Goal: Task Accomplishment & Management: Complete application form

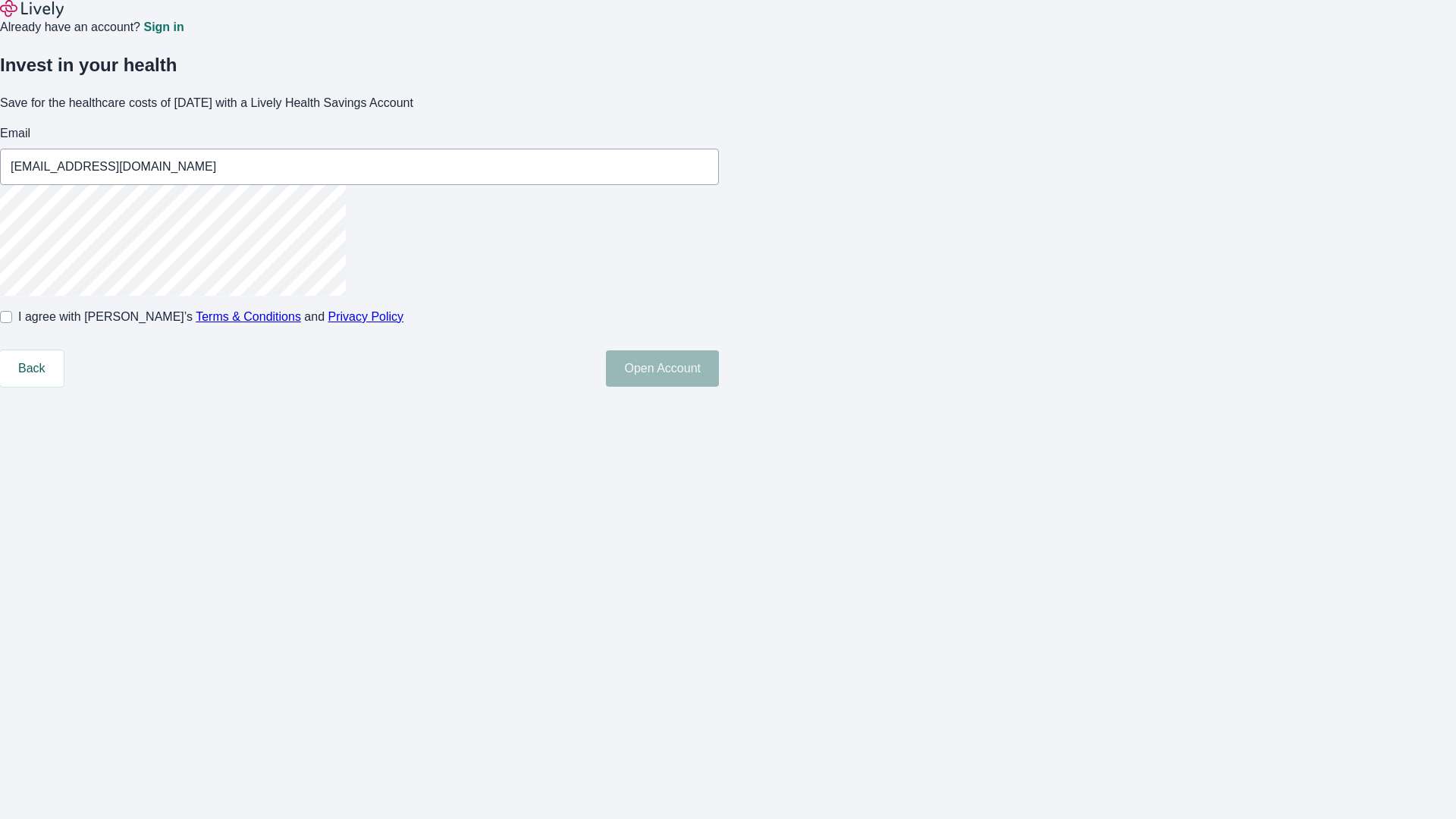
click at [12, 323] on input "I agree with Lively’s Terms & Conditions and Privacy Policy" at bounding box center [6, 317] width 12 height 12
checkbox input "true"
click at [719, 387] on button "Open Account" at bounding box center [663, 369] width 113 height 37
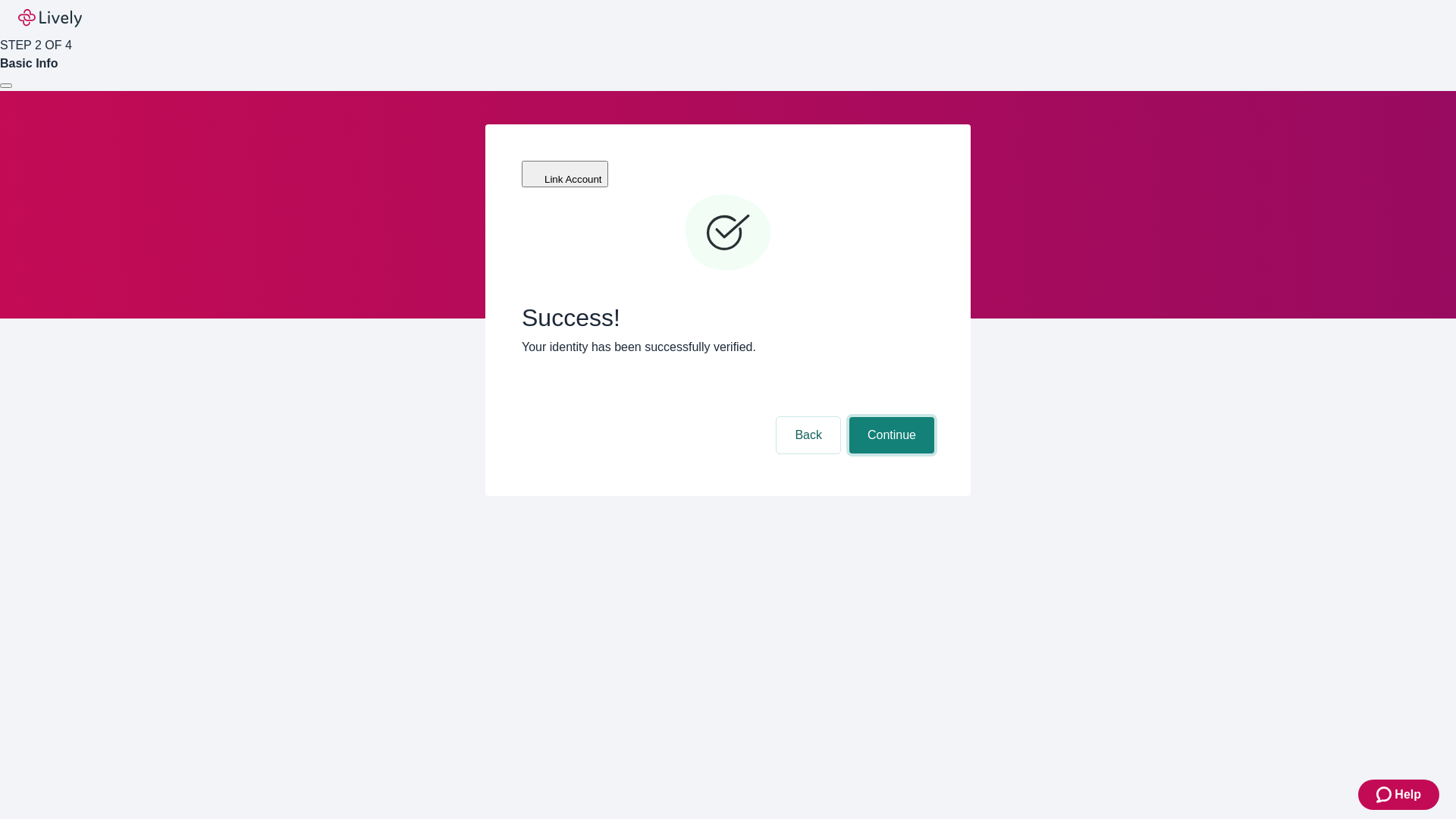
click at [890, 417] on button "Continue" at bounding box center [891, 435] width 85 height 37
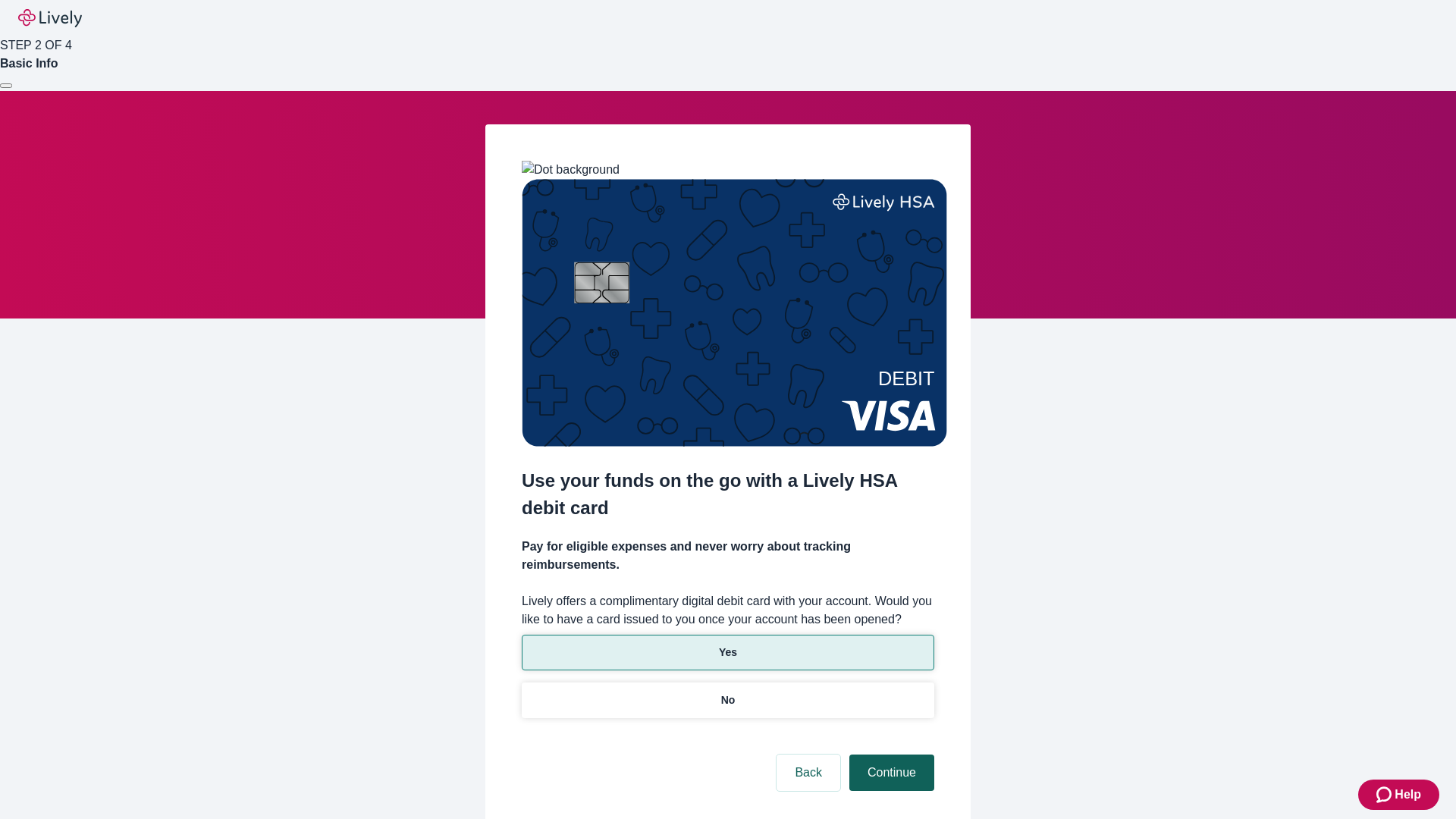
click at [728, 692] on p "No" at bounding box center [728, 700] width 15 height 16
click at [890, 754] on button "Continue" at bounding box center [891, 772] width 85 height 37
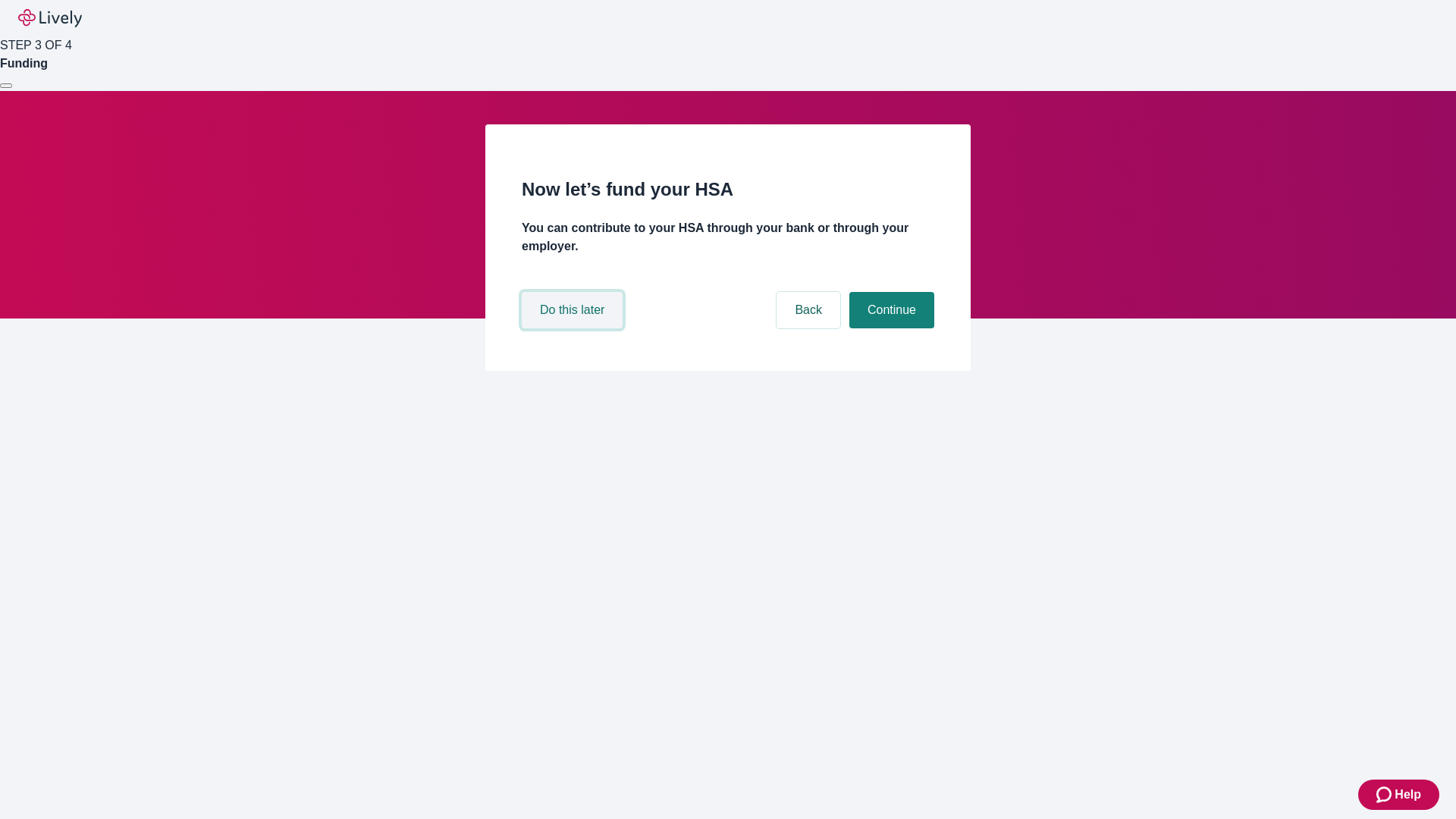
click at [574, 328] on button "Do this later" at bounding box center [572, 310] width 101 height 37
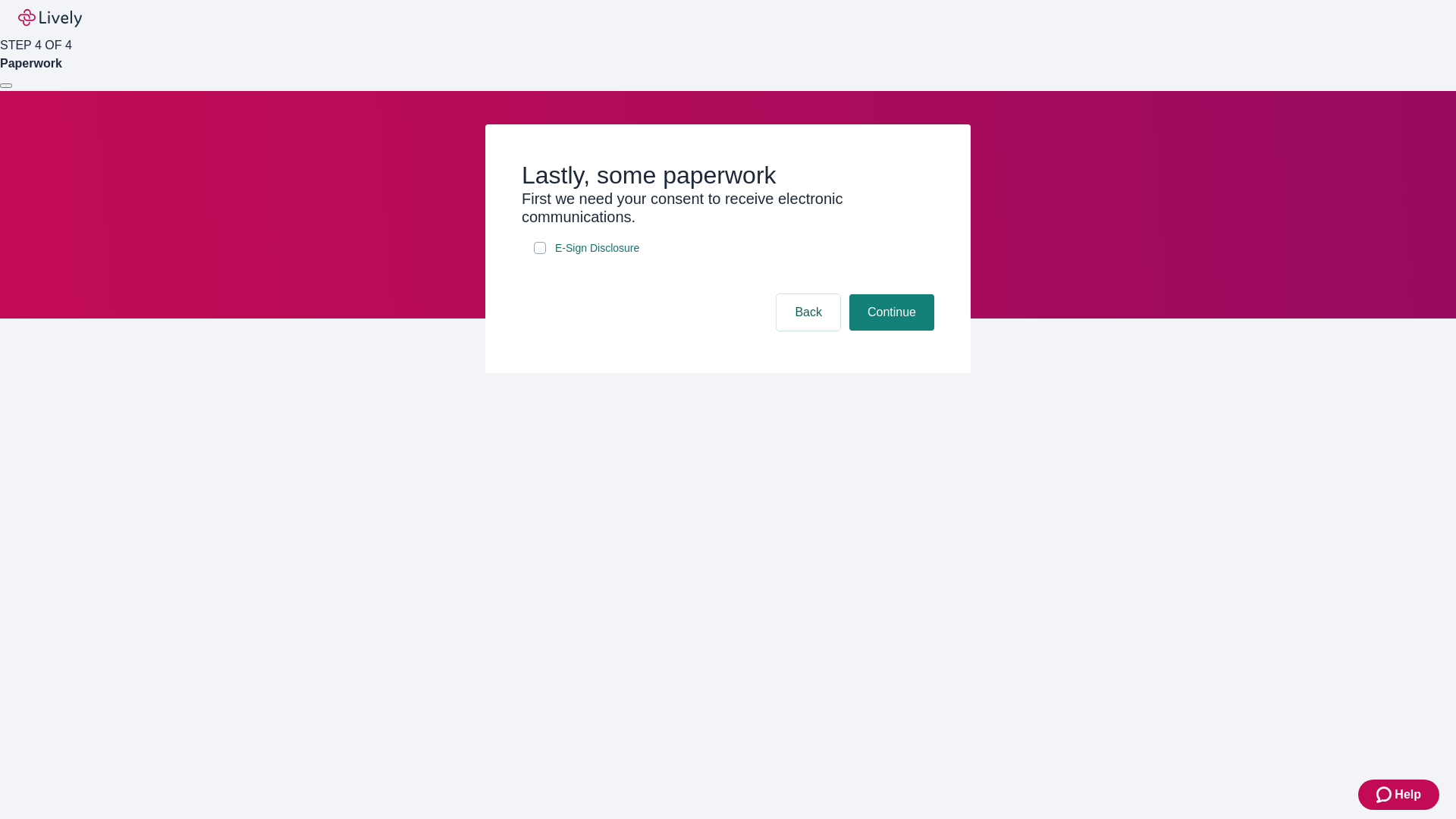
click at [540, 254] on input "E-Sign Disclosure" at bounding box center [540, 248] width 12 height 12
checkbox input "true"
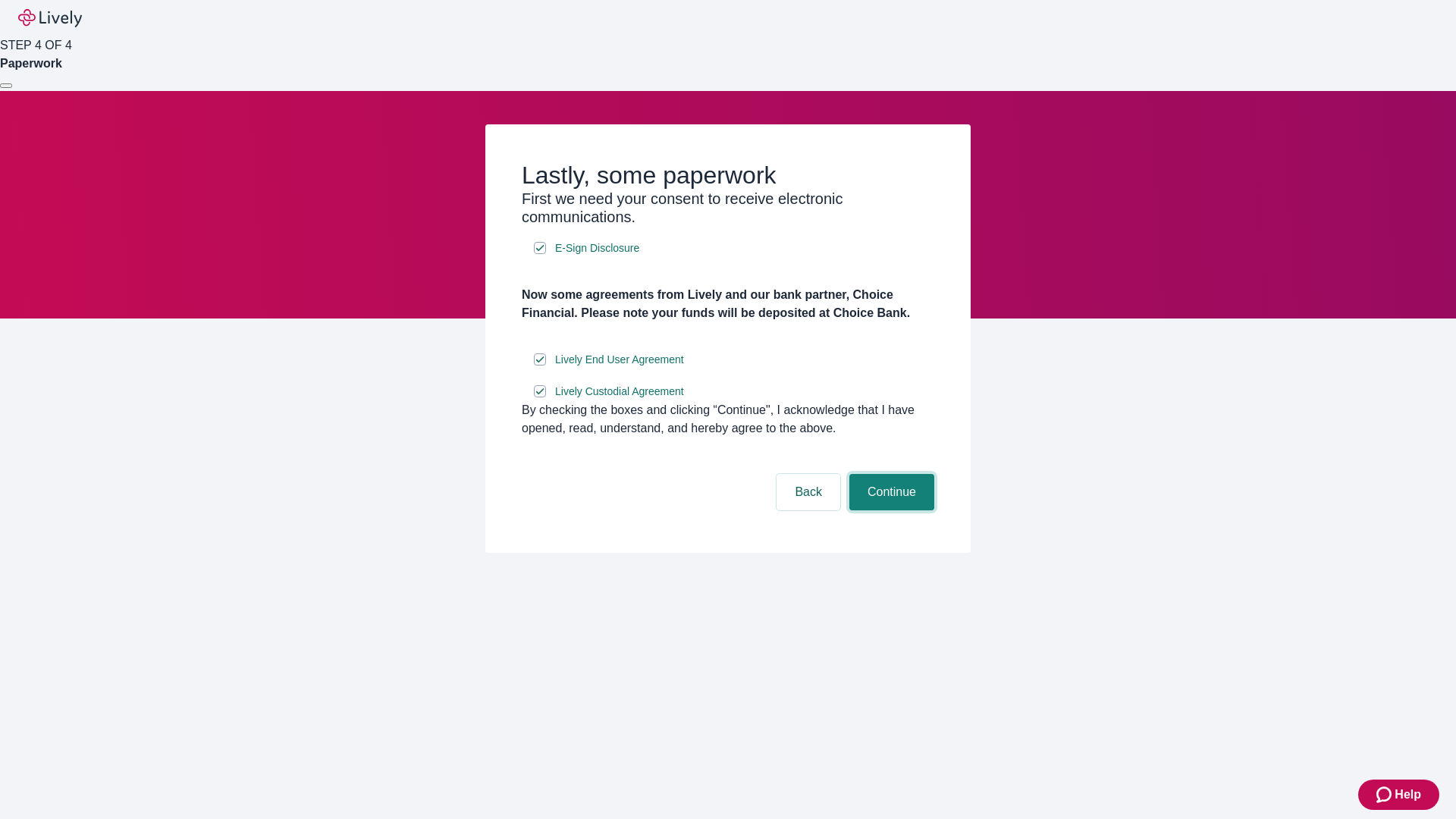
click at [890, 510] on button "Continue" at bounding box center [891, 492] width 85 height 37
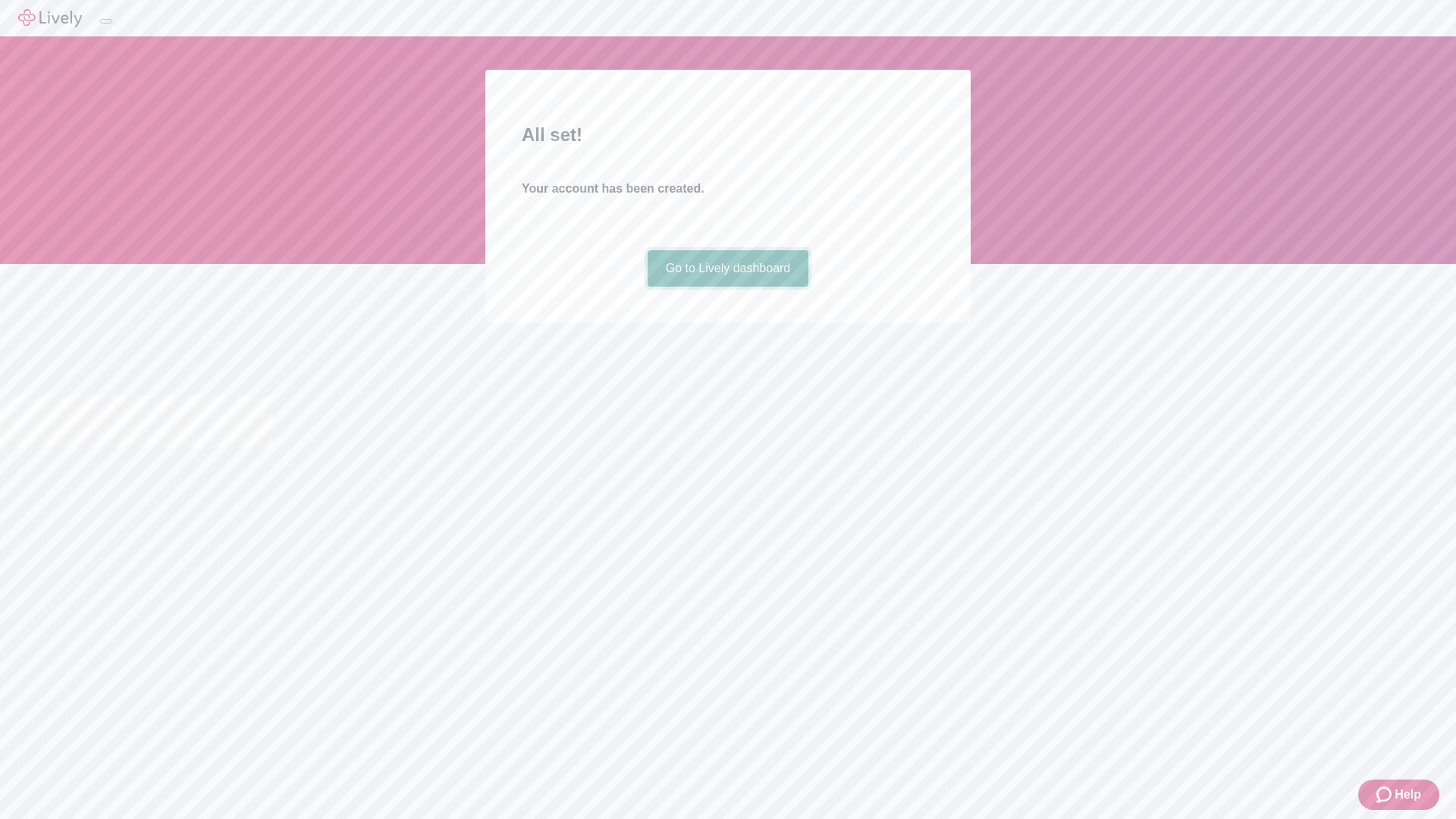
click at [728, 287] on link "Go to Lively dashboard" at bounding box center [728, 268] width 161 height 37
